Goal: Navigation & Orientation: Find specific page/section

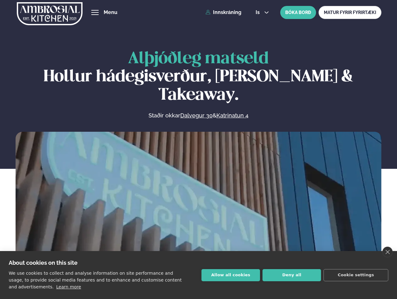
click at [387, 252] on link "close" at bounding box center [387, 251] width 10 height 11
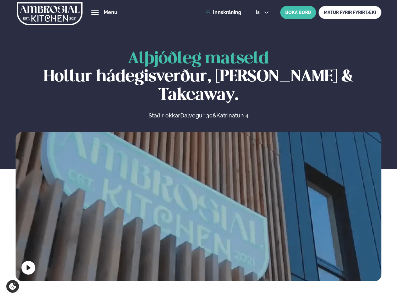
click at [95, 12] on span "hamburger" at bounding box center [95, 13] width 6 height 6
click at [261, 12] on span "is" at bounding box center [259, 12] width 6 height 5
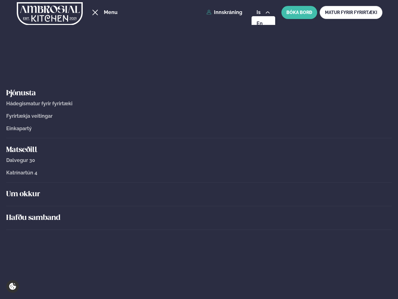
click at [198, 205] on div "Um okkur" at bounding box center [199, 194] width 386 height 24
